Goal: Task Accomplishment & Management: Use online tool/utility

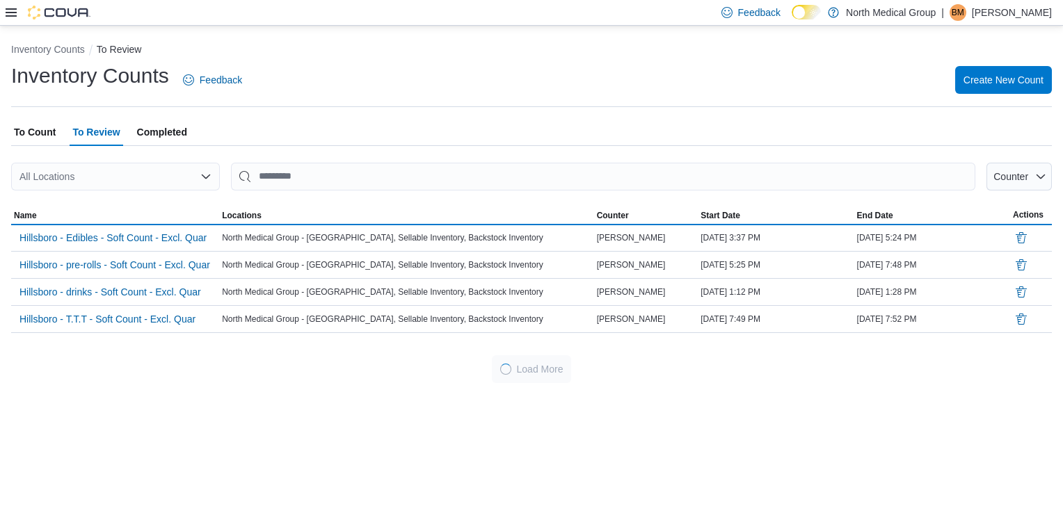
click at [11, 17] on icon at bounding box center [11, 12] width 11 height 11
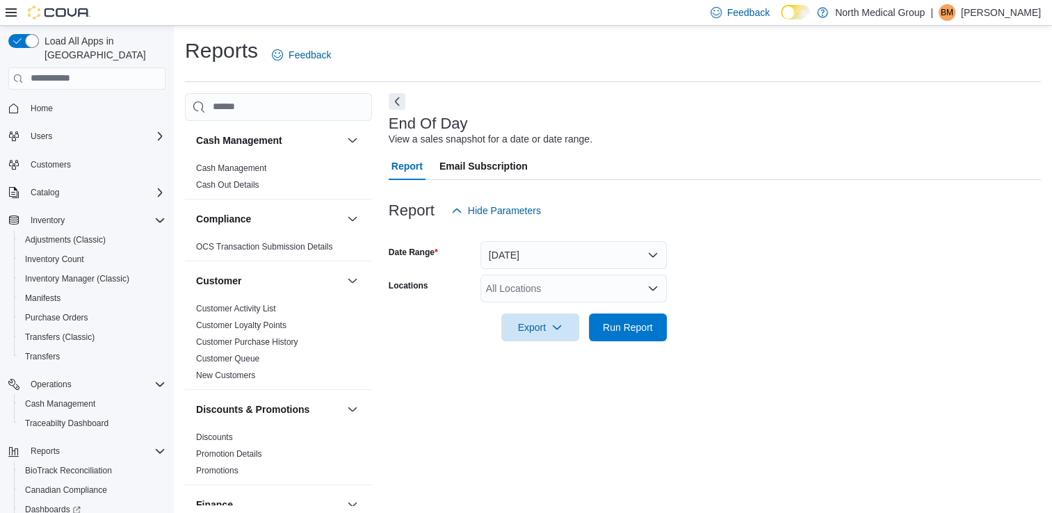
scroll to position [3, 0]
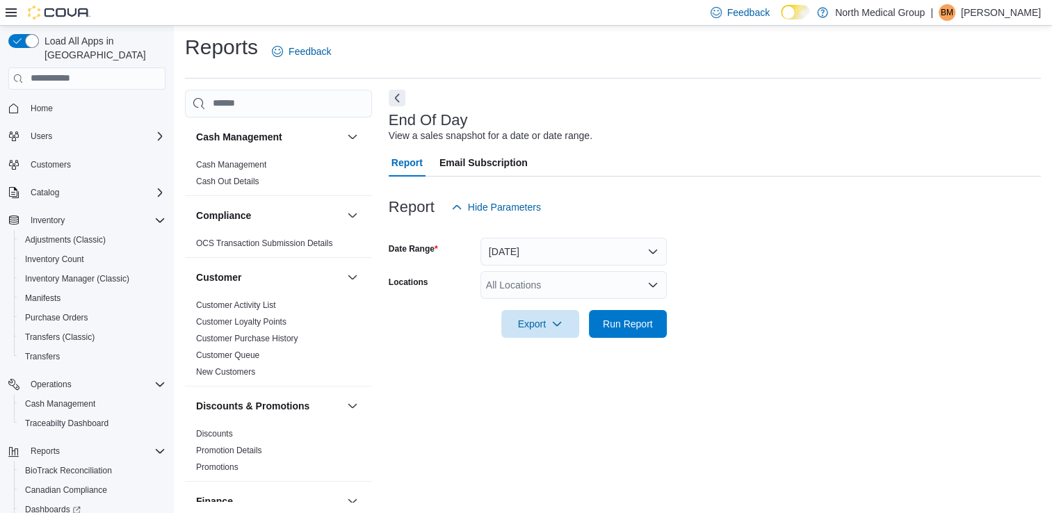
click at [601, 295] on div "All Locations" at bounding box center [574, 285] width 186 height 28
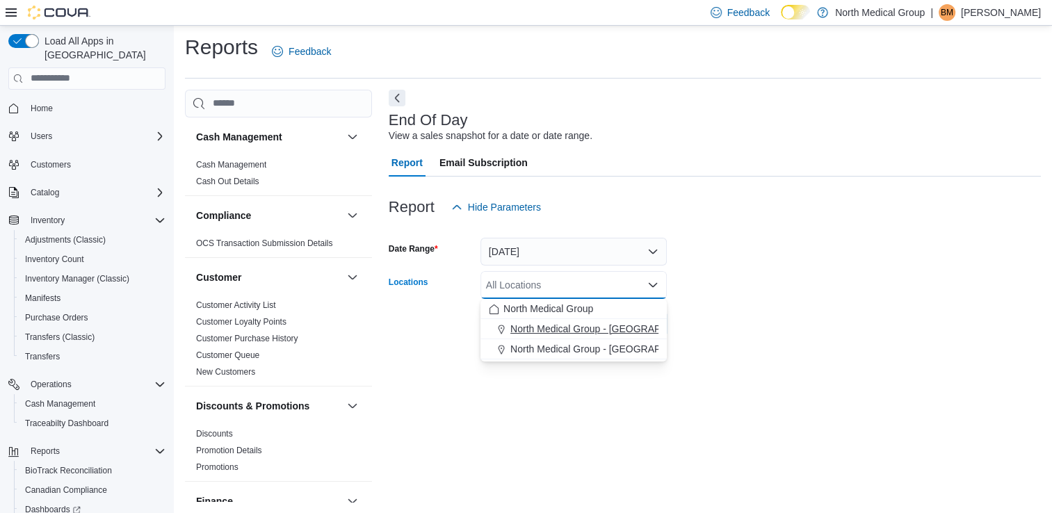
click at [565, 330] on span "North Medical Group - Hillsboro" at bounding box center [611, 329] width 200 height 14
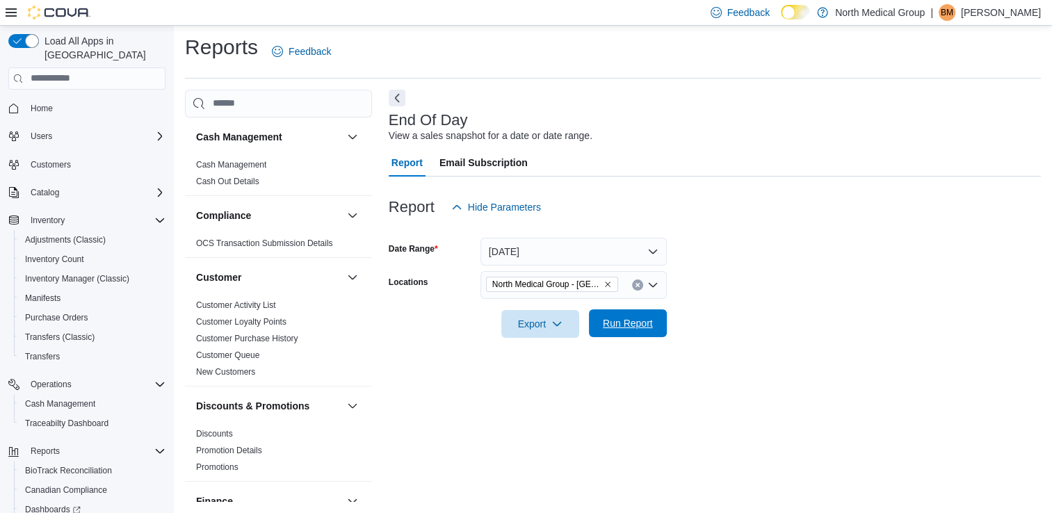
drag, startPoint x: 762, startPoint y: 310, endPoint x: 628, endPoint y: 332, distance: 135.4
click at [628, 332] on form "Date Range Today Locations North Medical Group - Hillsboro Export Run Report" at bounding box center [715, 279] width 652 height 117
click at [628, 332] on span "Run Report" at bounding box center [628, 324] width 61 height 28
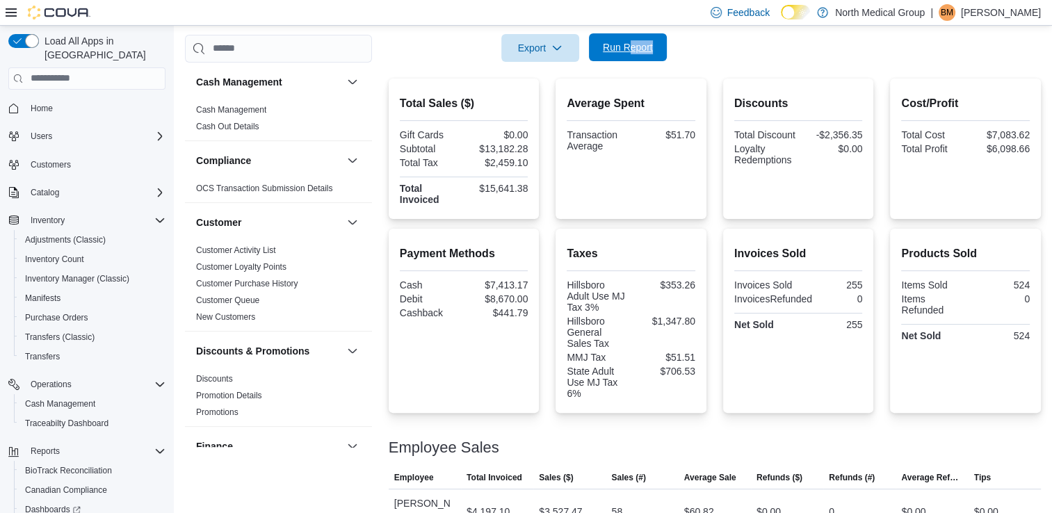
scroll to position [277, 0]
